Goal: Information Seeking & Learning: Check status

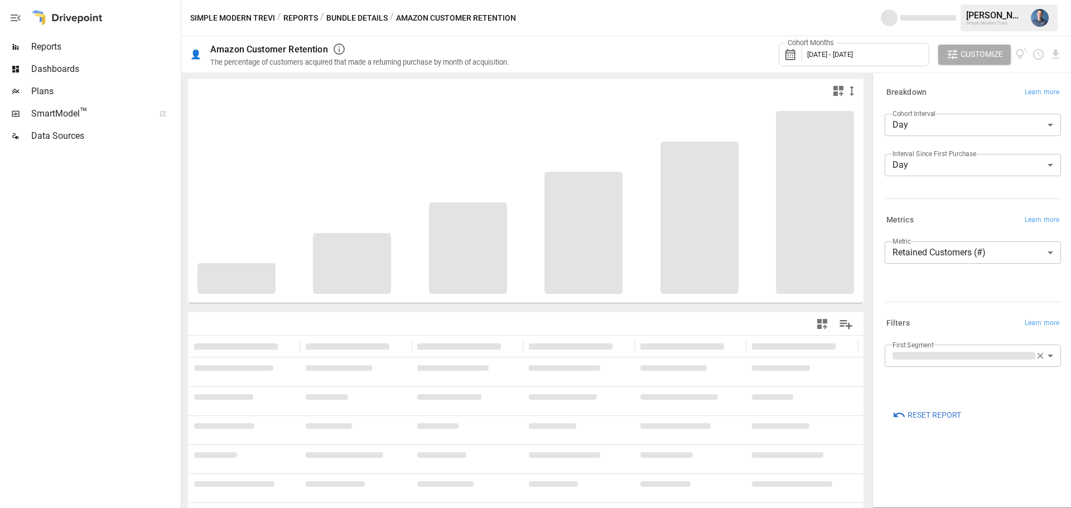
click at [51, 42] on span "Reports" at bounding box center [104, 46] width 147 height 13
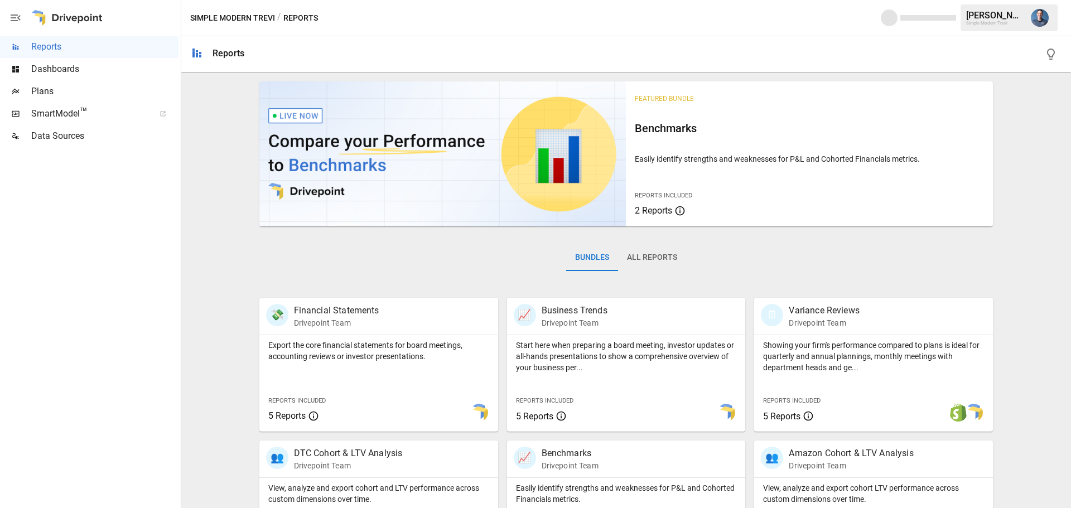
click at [301, 14] on div "/ Reports" at bounding box center [297, 18] width 41 height 14
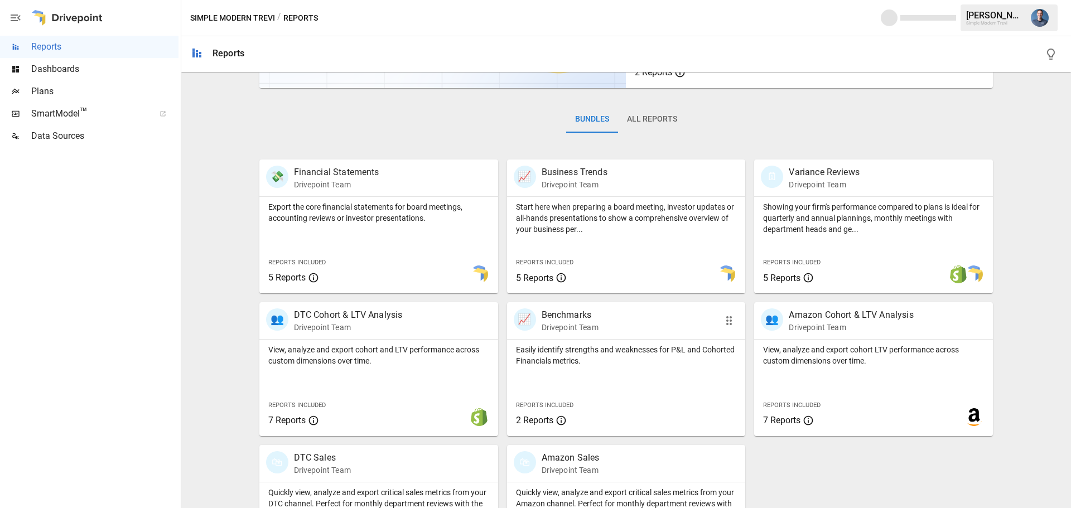
scroll to position [214, 0]
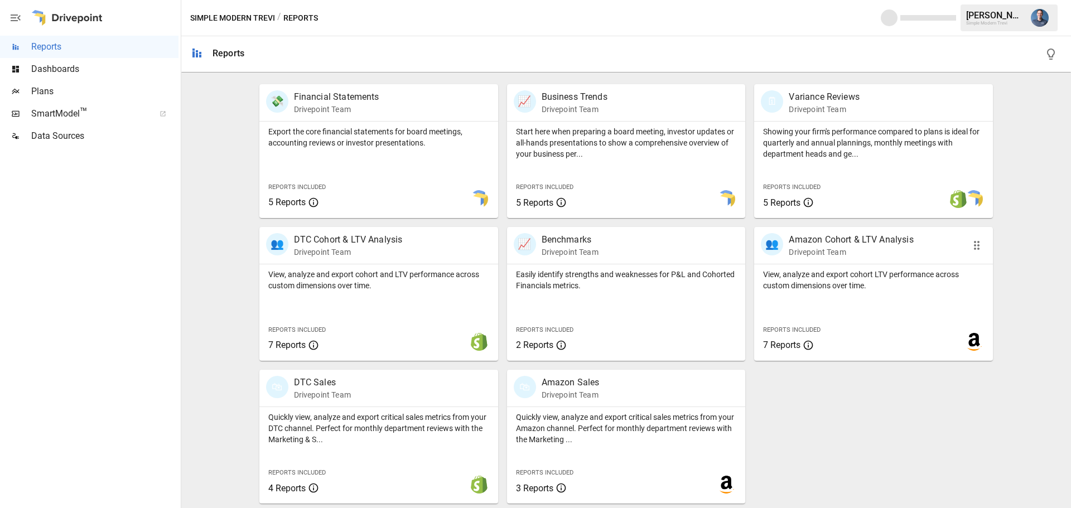
click at [833, 263] on div "👥 Amazon Cohort & LTV Analysis Drivepoint Team" at bounding box center [873, 245] width 239 height 37
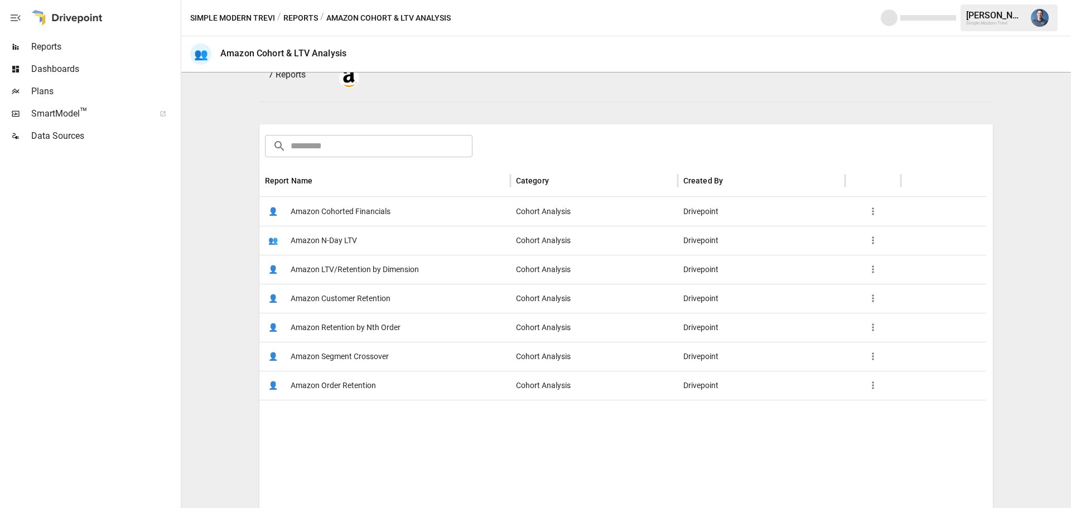
scroll to position [178, 0]
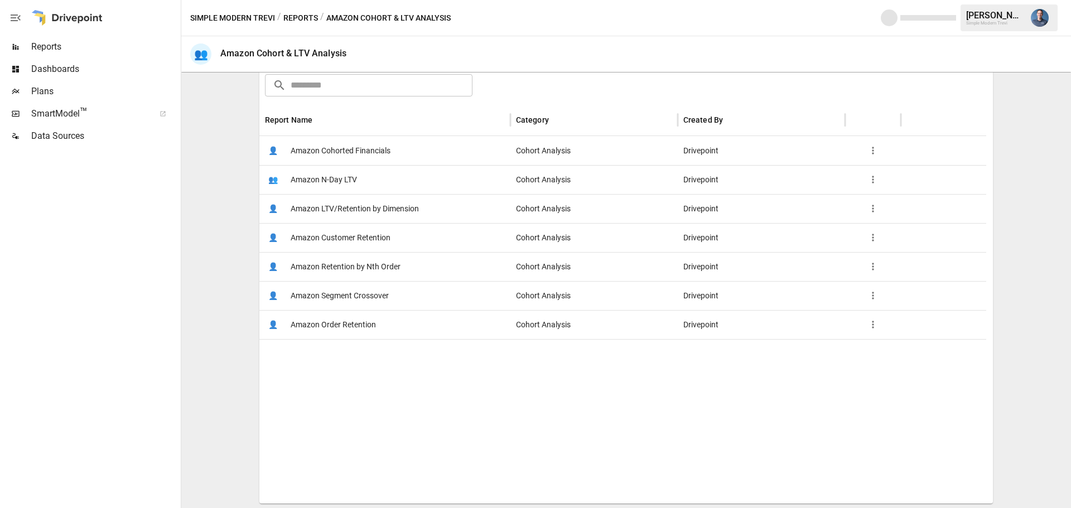
click at [356, 328] on span "Amazon Order Retention" at bounding box center [333, 325] width 85 height 28
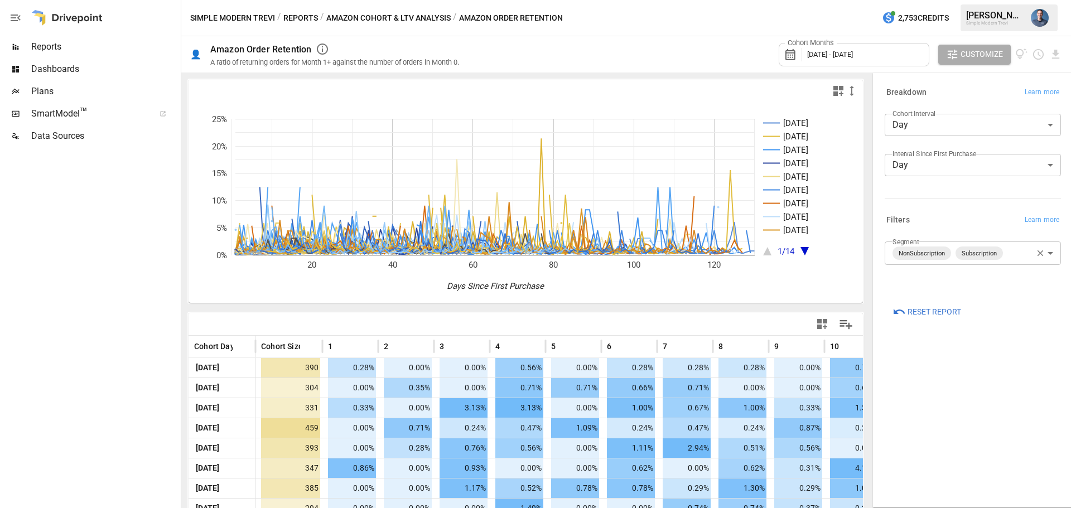
click at [1010, 0] on body "Reports Dashboards Plans SmartModel ™ Data Sources Simple Modern Trevi / Report…" at bounding box center [535, 0] width 1071 height 0
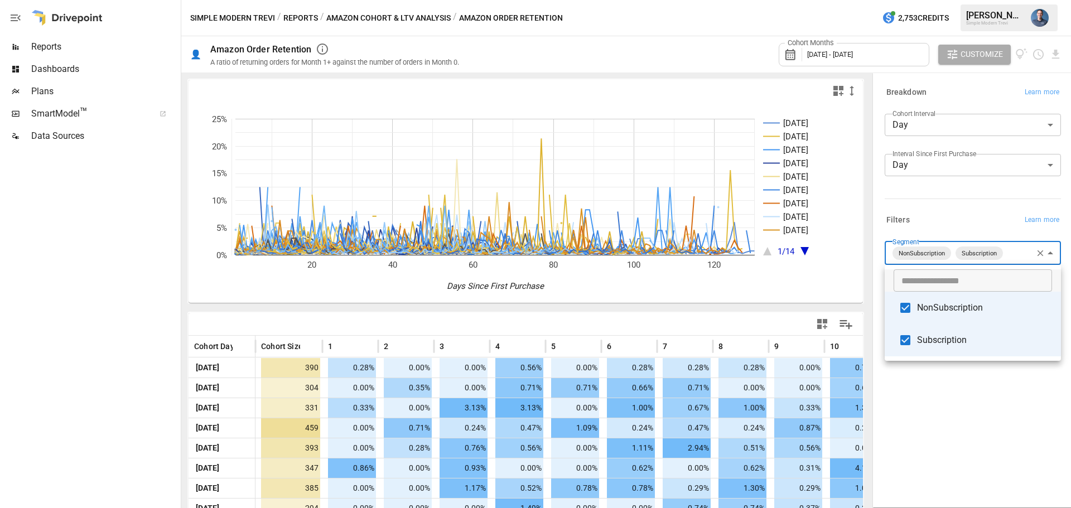
click at [938, 132] on div at bounding box center [535, 254] width 1071 height 508
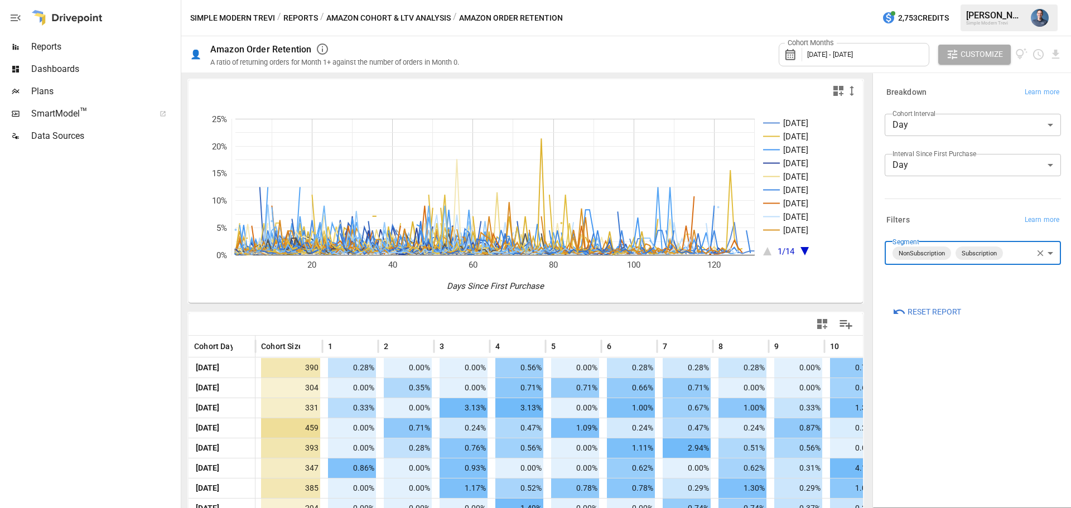
click at [940, 0] on body "Reports Dashboards Plans SmartModel ™ Data Sources Simple Modern Trevi / Report…" at bounding box center [535, 0] width 1071 height 0
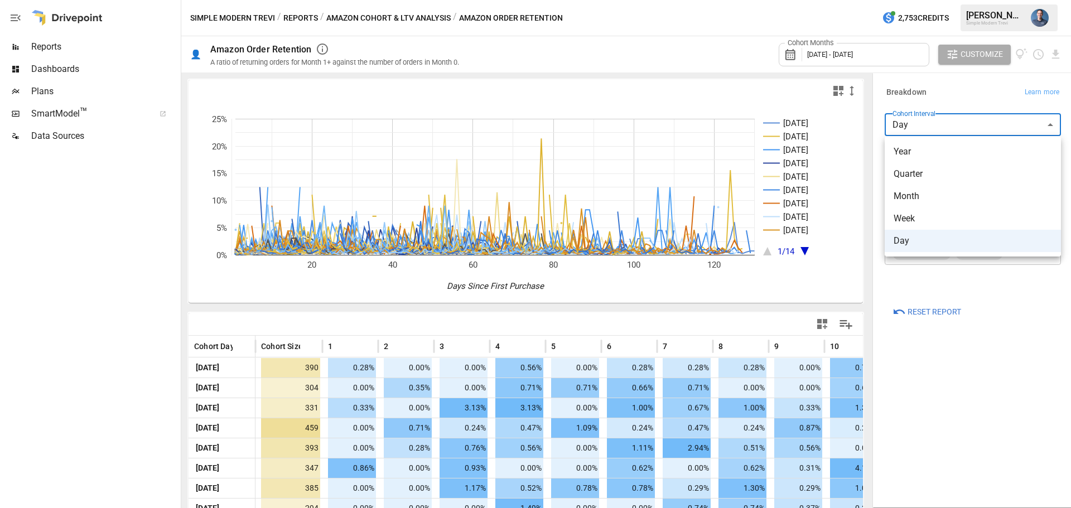
click at [939, 126] on div at bounding box center [535, 254] width 1071 height 508
click at [936, 0] on body "Reports Dashboards Plans SmartModel ™ Data Sources Simple Modern Trevi / Report…" at bounding box center [535, 0] width 1071 height 0
click at [915, 191] on span "Month" at bounding box center [973, 196] width 158 height 13
type input "*****"
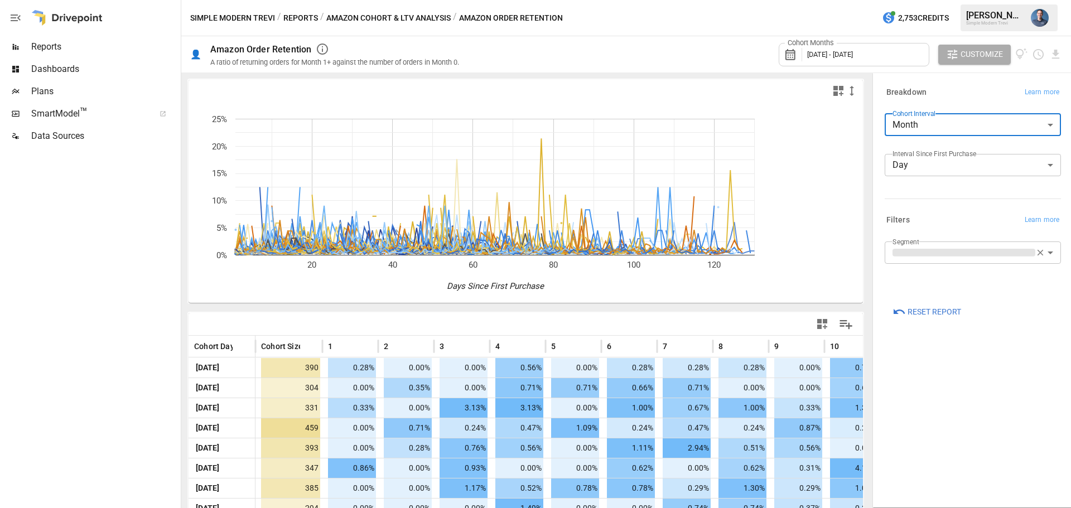
click at [933, 165] on li "Month" at bounding box center [973, 170] width 132 height 13
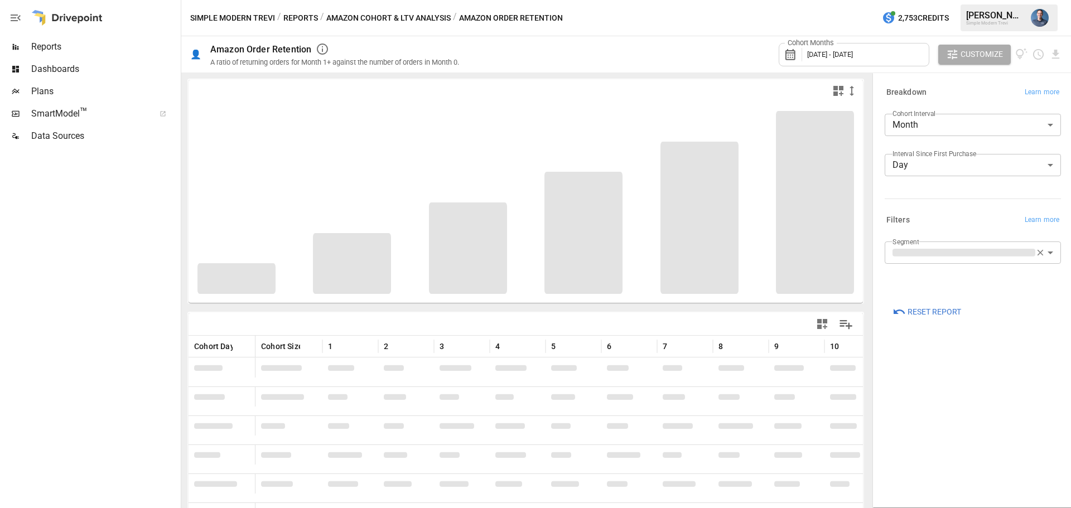
click at [922, 0] on body "Reports Dashboards Plans SmartModel ™ Data Sources Simple Modern Trevi / Report…" at bounding box center [535, 0] width 1071 height 0
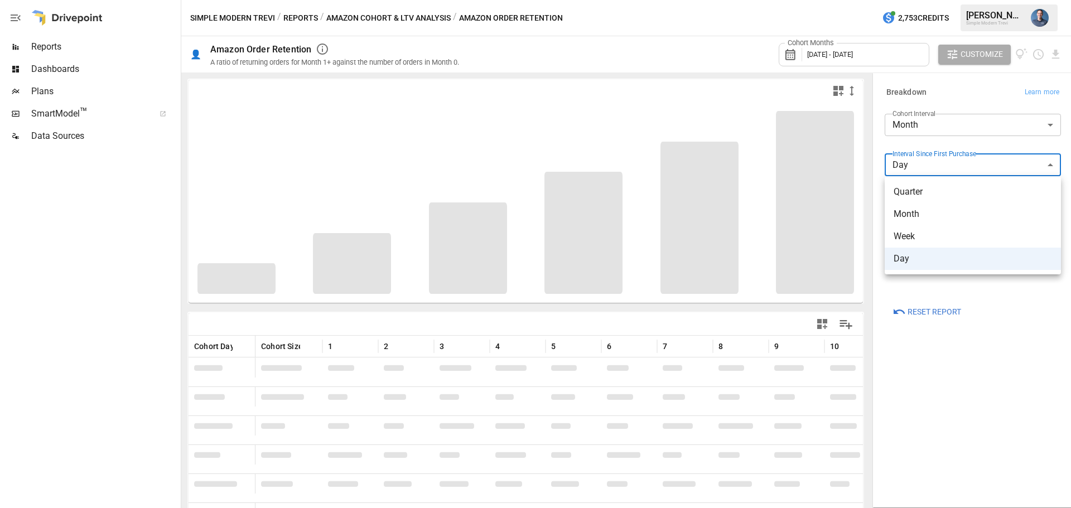
click at [919, 213] on span "Month" at bounding box center [973, 214] width 158 height 13
type input "*****"
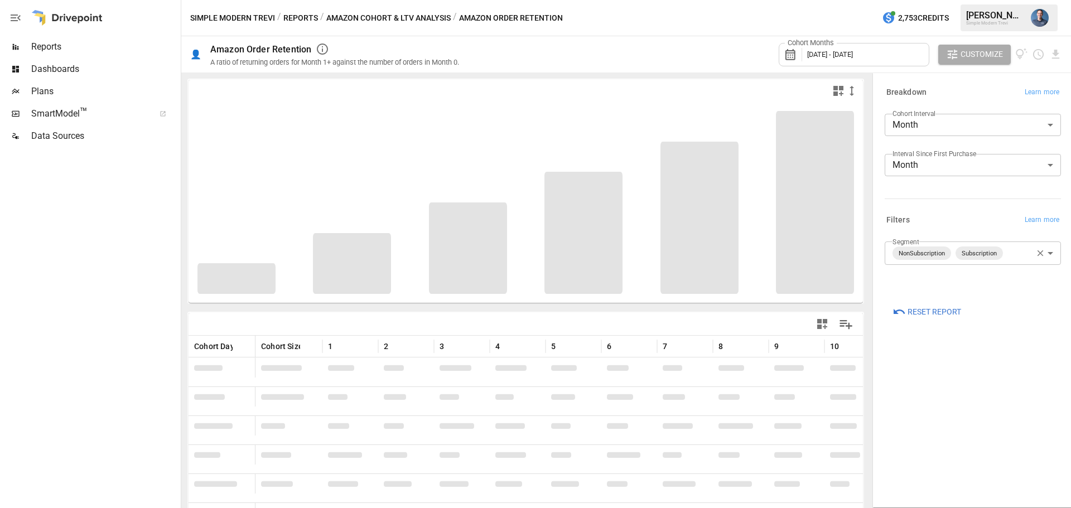
click at [968, 364] on div "**********" at bounding box center [973, 290] width 194 height 429
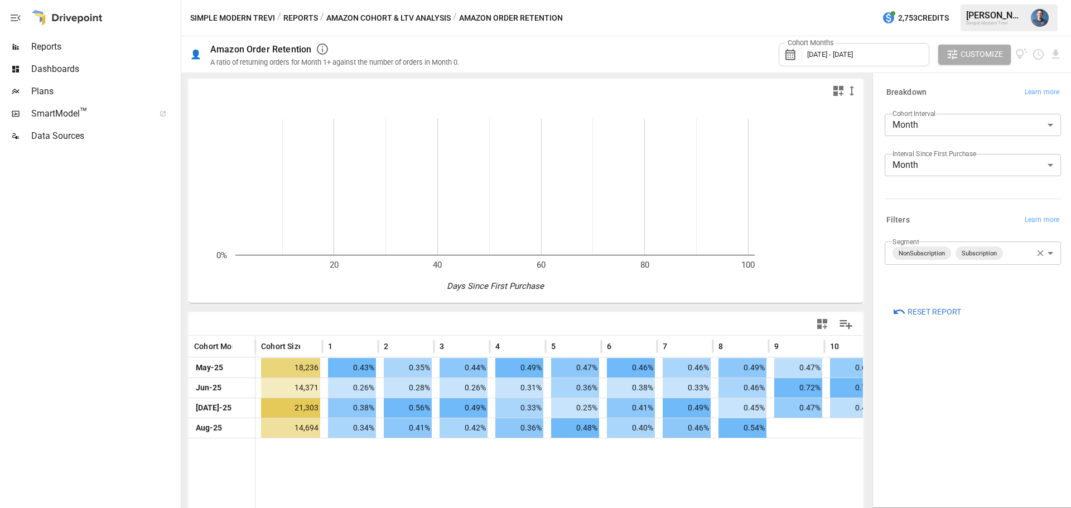
click at [1009, 0] on body "**********" at bounding box center [535, 0] width 1071 height 0
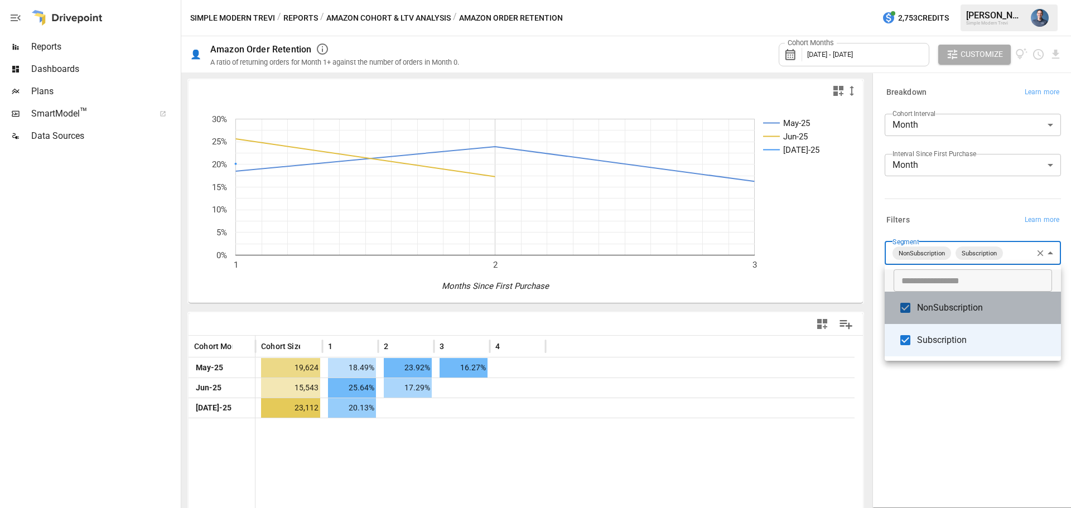
click at [925, 310] on span "NonSubscription" at bounding box center [984, 307] width 135 height 13
type input "**********"
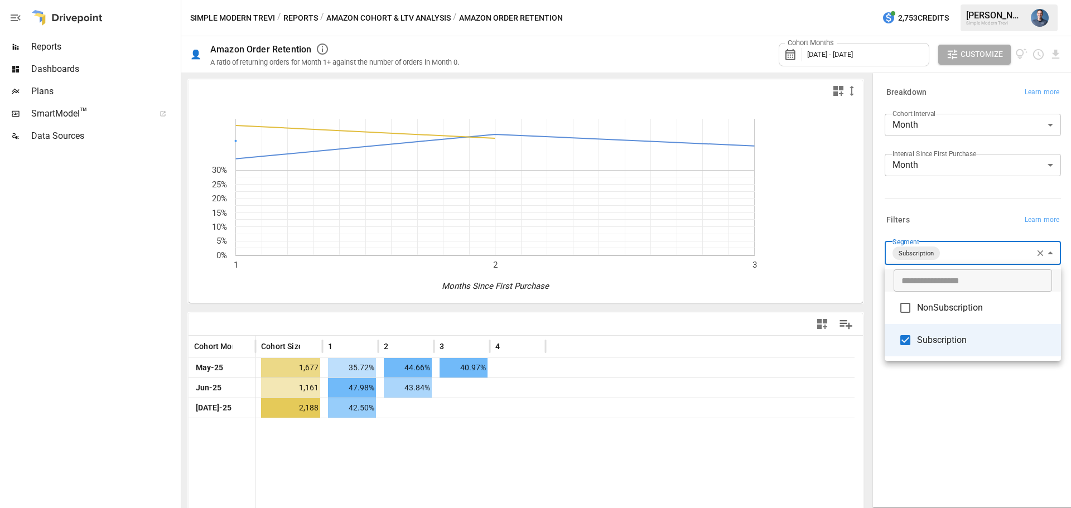
click at [960, 408] on div at bounding box center [535, 254] width 1071 height 508
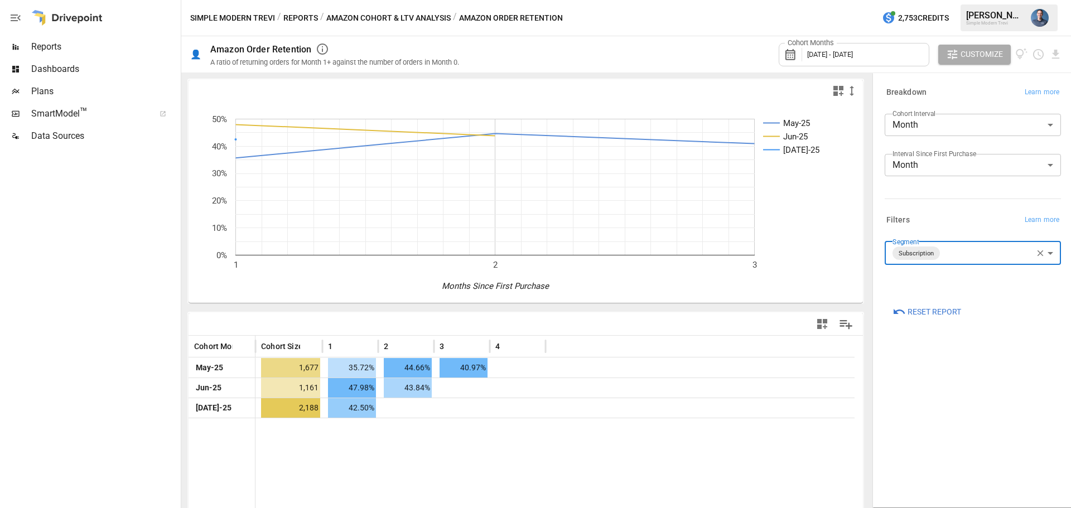
click at [851, 55] on span "[DATE] - [DATE]" at bounding box center [830, 54] width 46 height 8
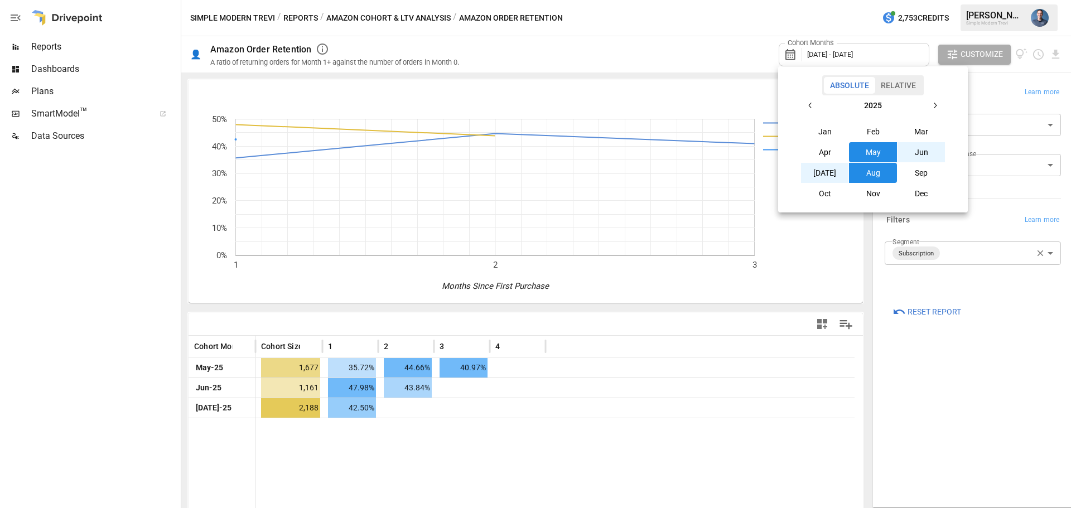
click at [861, 134] on button "Feb" at bounding box center [873, 132] width 48 height 20
click at [838, 171] on button "[DATE]" at bounding box center [825, 173] width 48 height 20
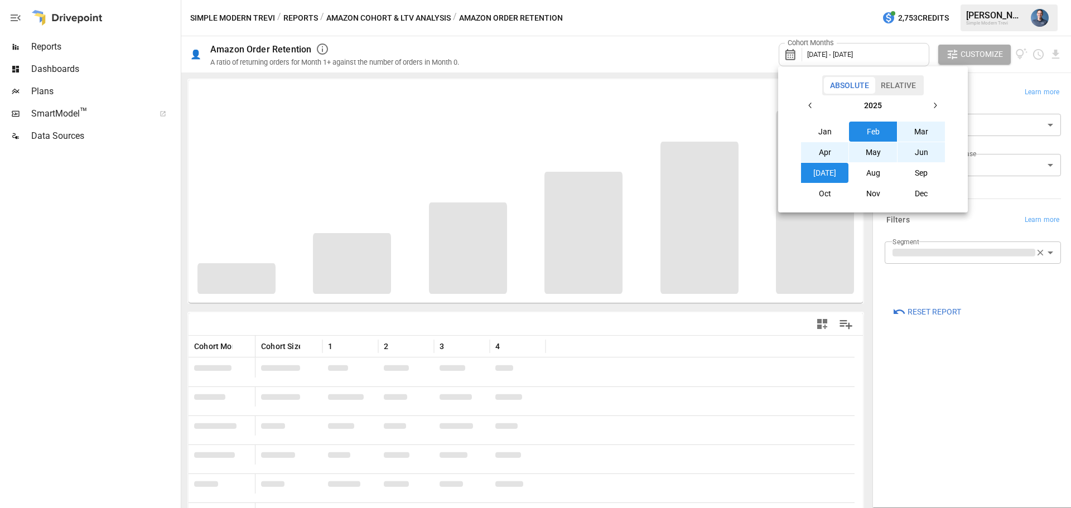
click at [1001, 378] on div at bounding box center [535, 254] width 1071 height 508
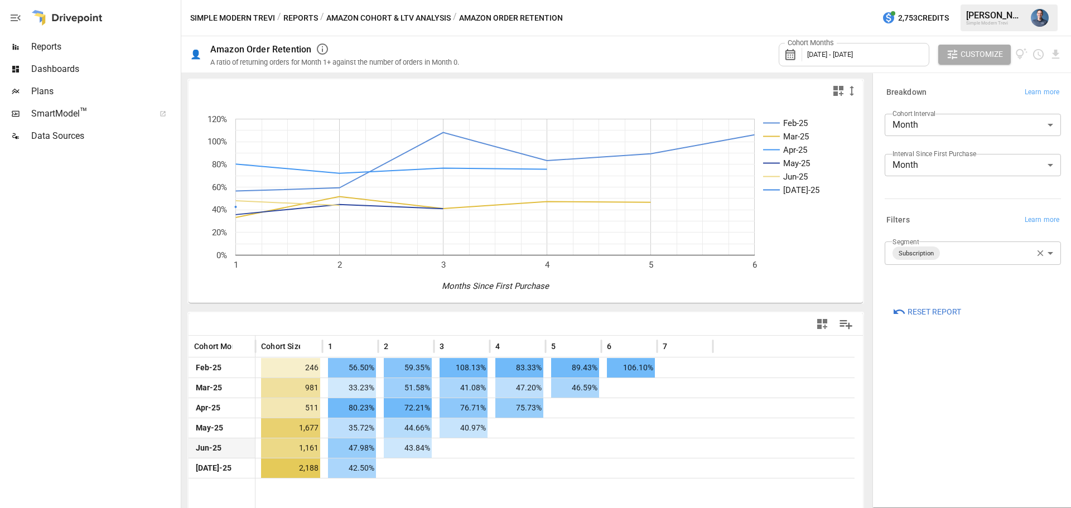
click at [409, 453] on span "43.84%" at bounding box center [408, 448] width 48 height 20
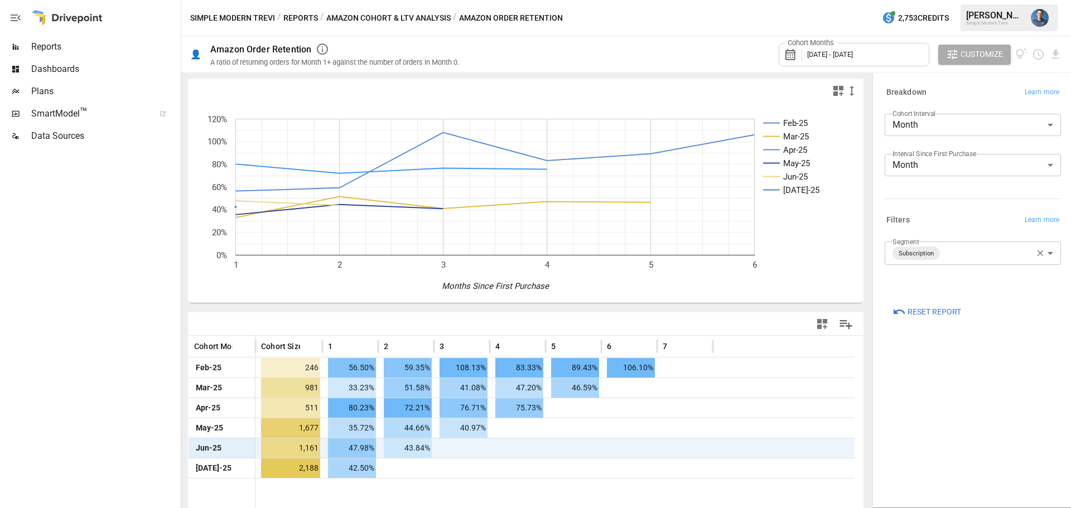
click at [562, 457] on div at bounding box center [574, 448] width 56 height 20
click at [454, 64] on div "A ratio of returning orders for Month 1+ against the number of orders in Month …" at bounding box center [334, 62] width 249 height 8
drag, startPoint x: 454, startPoint y: 64, endPoint x: 462, endPoint y: 61, distance: 8.5
click at [459, 61] on div "A ratio of returning orders for Month 1+ against the number of orders in Month …" at bounding box center [334, 62] width 249 height 8
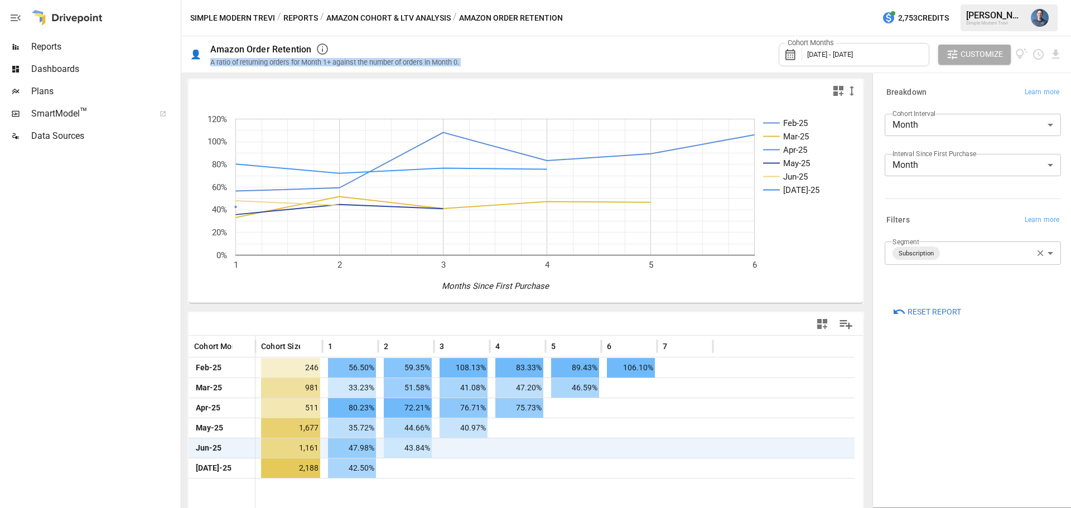
click at [459, 61] on div "A ratio of returning orders for Month 1+ against the number of orders in Month …" at bounding box center [334, 62] width 249 height 8
drag, startPoint x: 237, startPoint y: 61, endPoint x: 349, endPoint y: 61, distance: 112.7
click at [349, 61] on div "A ratio of returning orders for Month 1+ against the number of orders in Month …" at bounding box center [334, 62] width 249 height 8
click at [364, 19] on button "Amazon Cohort & LTV Analysis" at bounding box center [388, 18] width 124 height 14
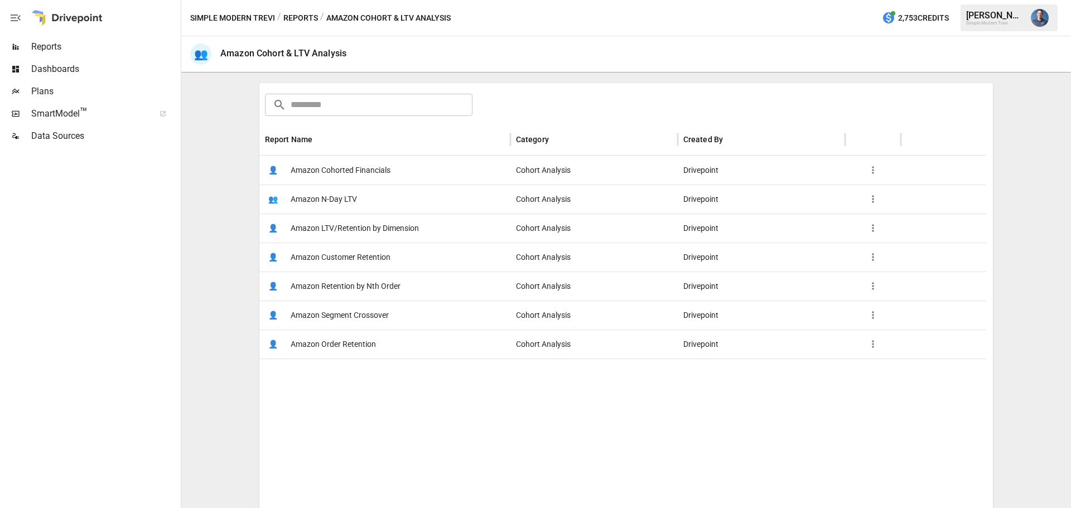
scroll to position [167, 0]
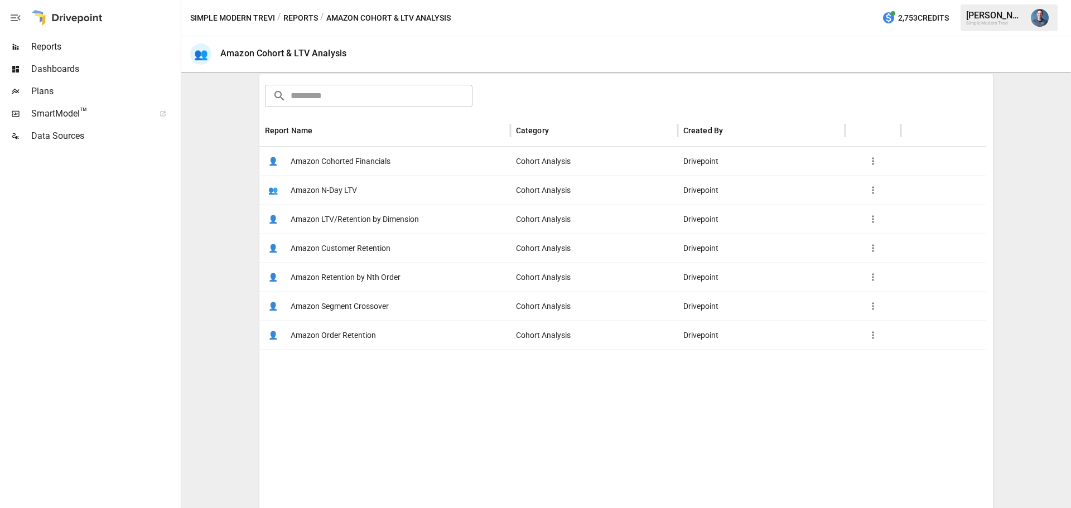
click at [360, 251] on span "Amazon Customer Retention" at bounding box center [341, 248] width 100 height 28
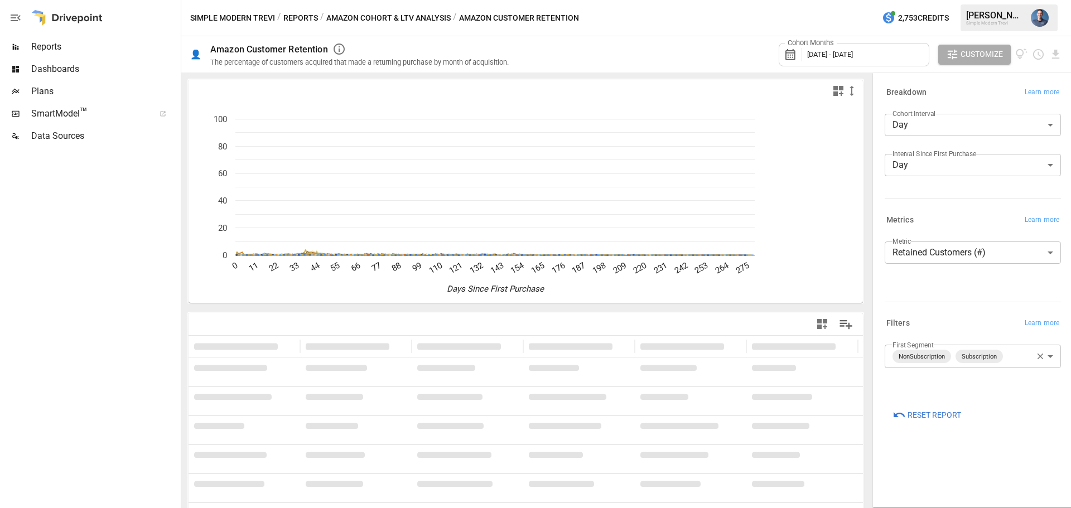
click at [1012, 0] on body "**********" at bounding box center [535, 0] width 1071 height 0
